Goal: Find specific page/section: Find specific page/section

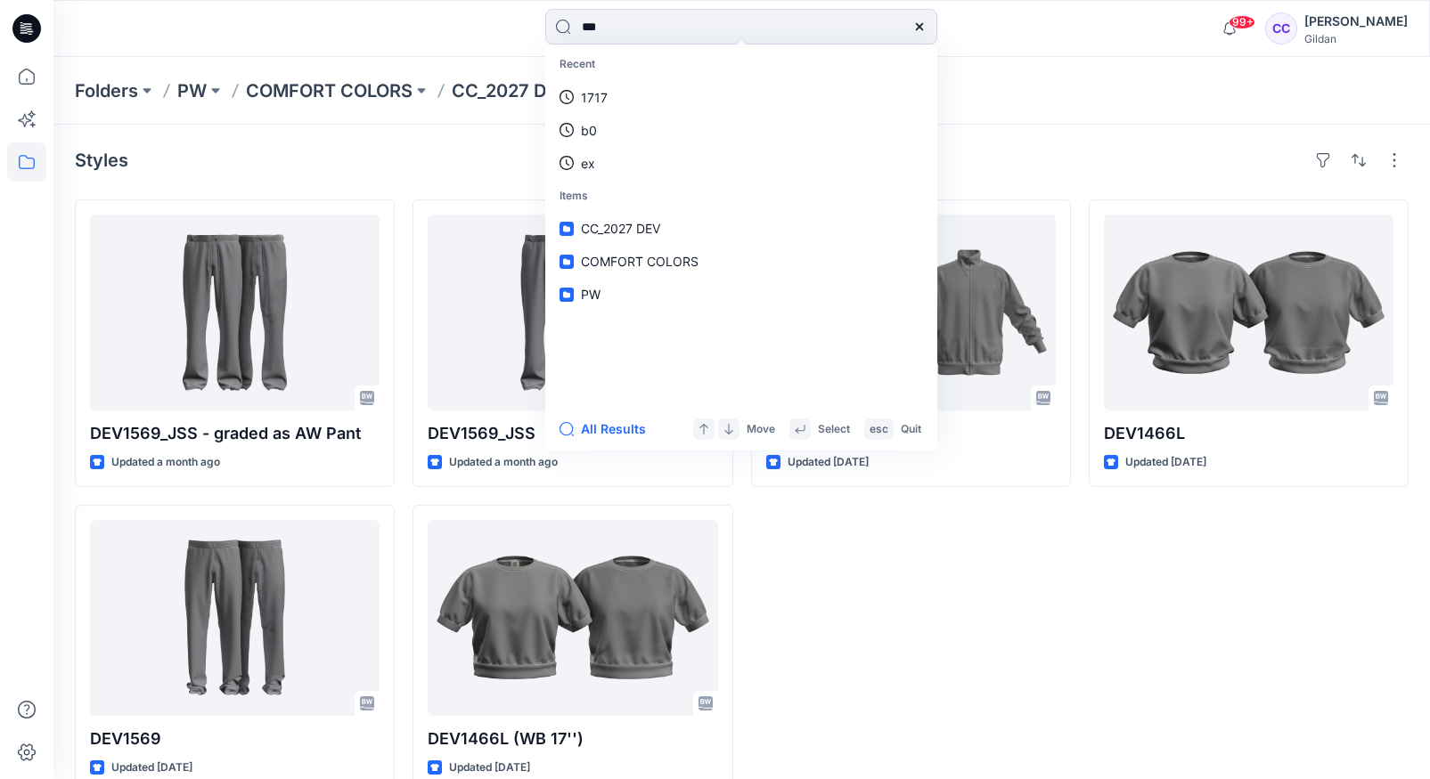
type input "****"
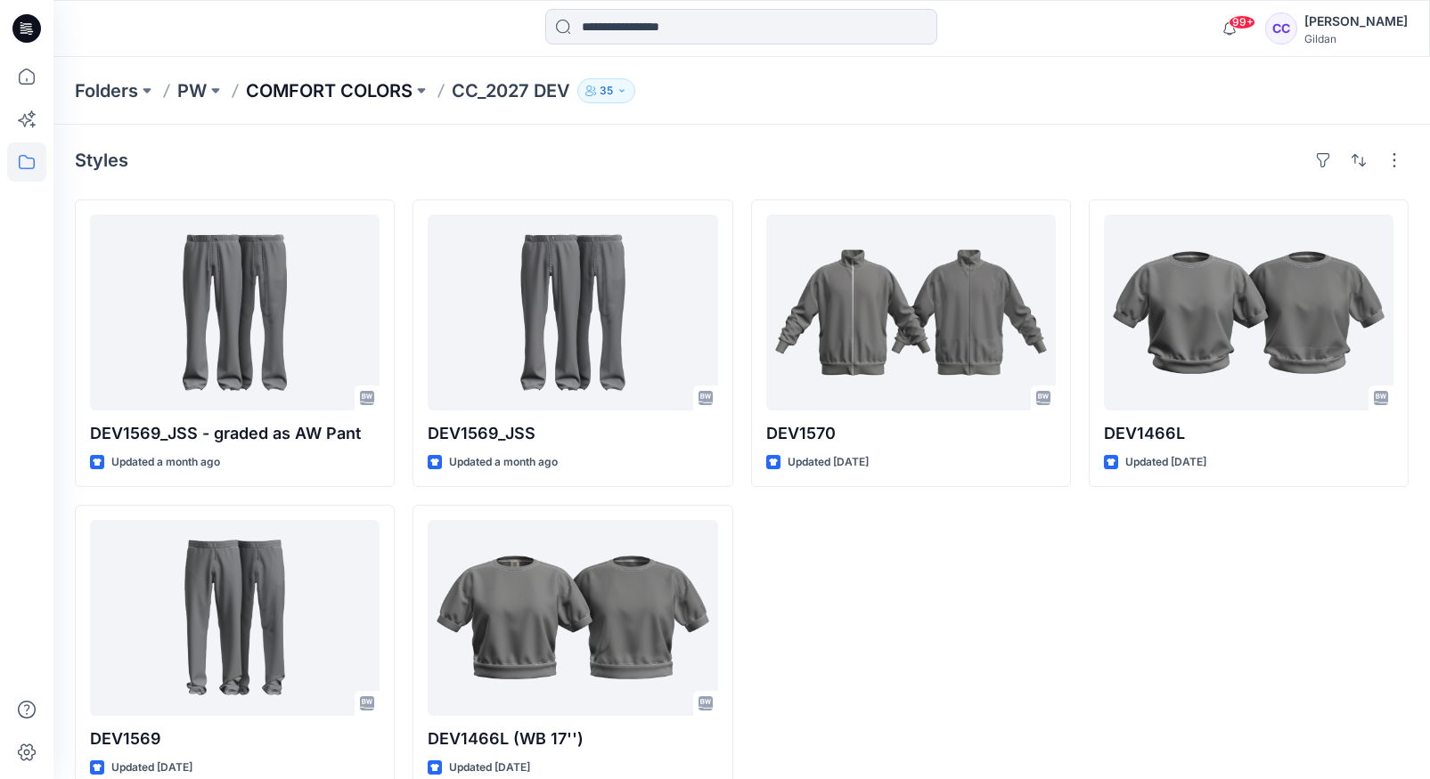
click at [347, 93] on p "COMFORT COLORS" at bounding box center [329, 90] width 167 height 25
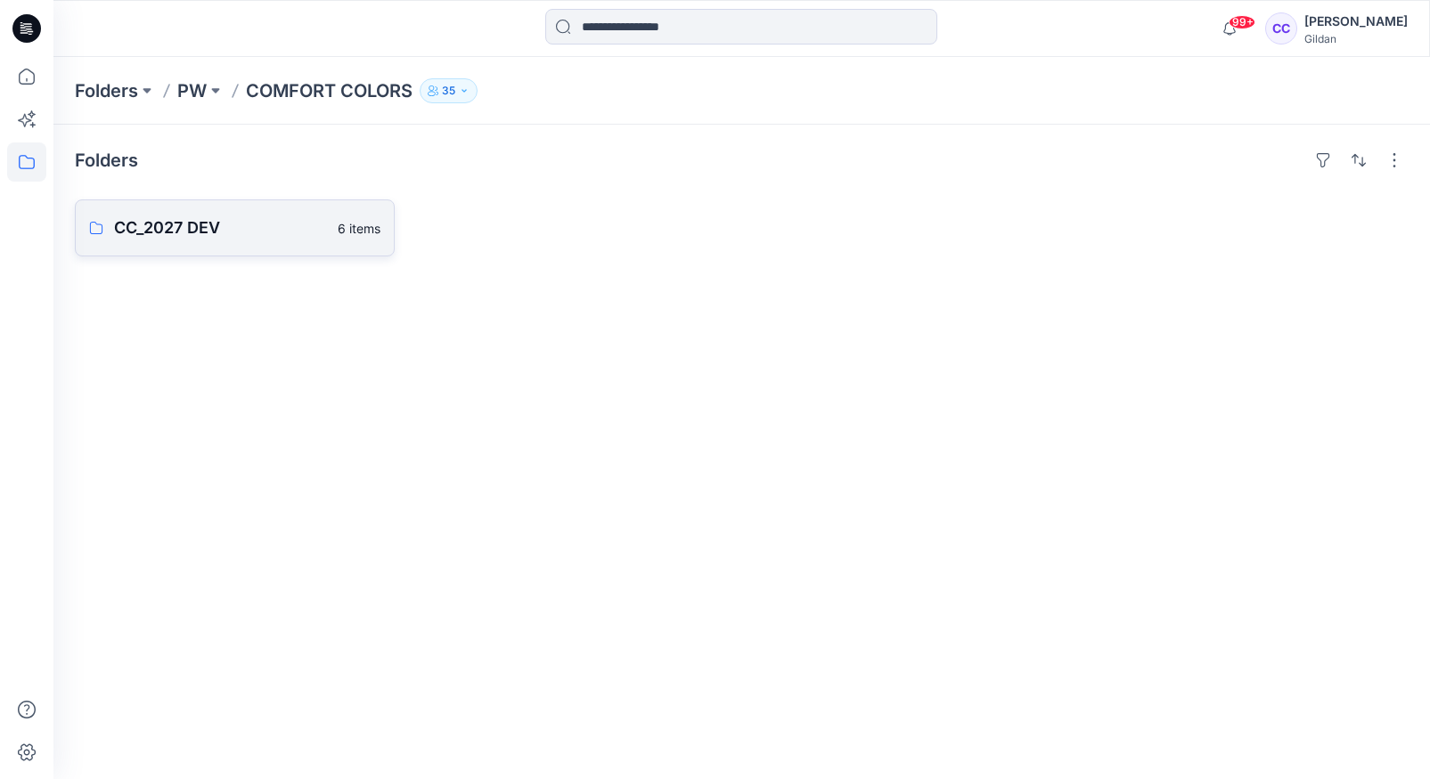
click at [224, 232] on p "CC_2027 DEV" at bounding box center [220, 228] width 213 height 25
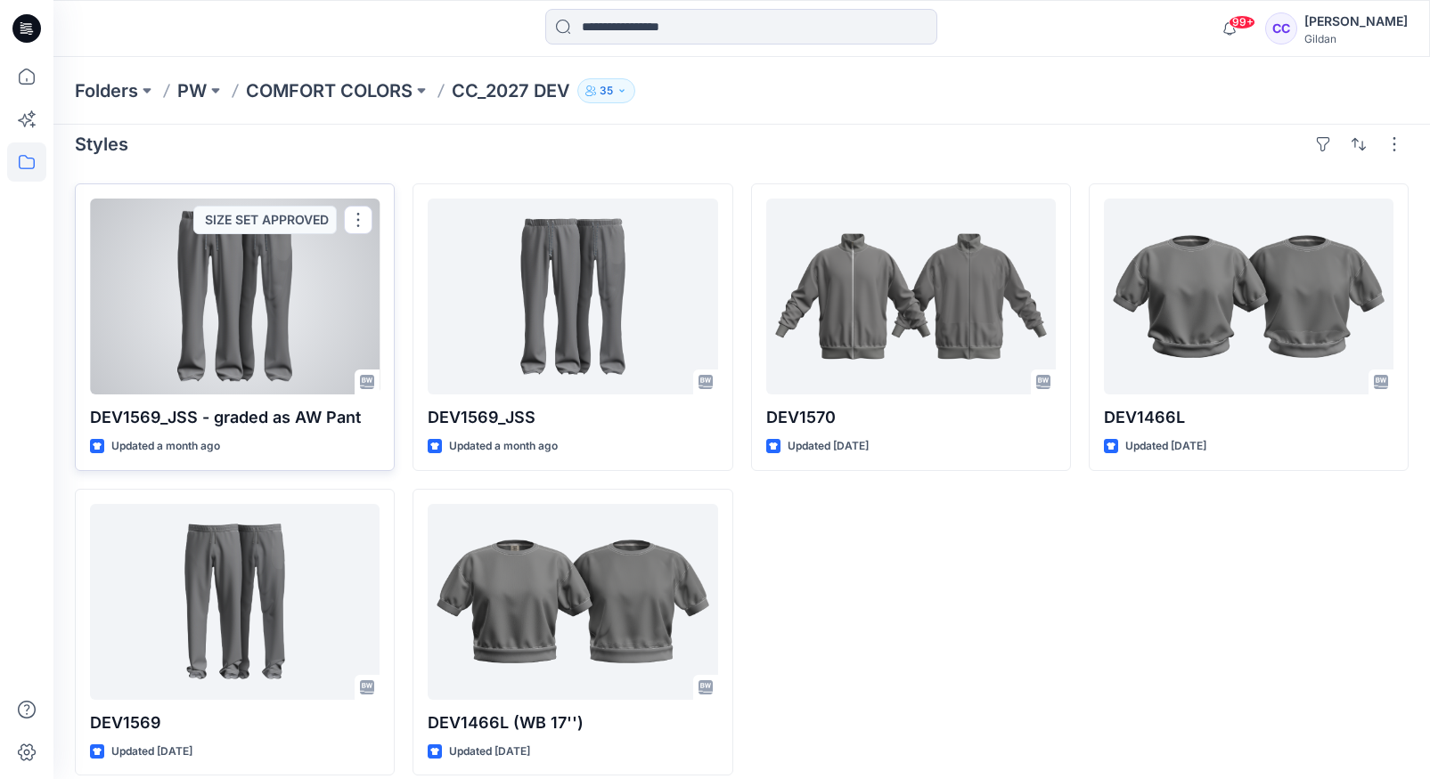
scroll to position [34, 0]
